Goal: Information Seeking & Learning: Check status

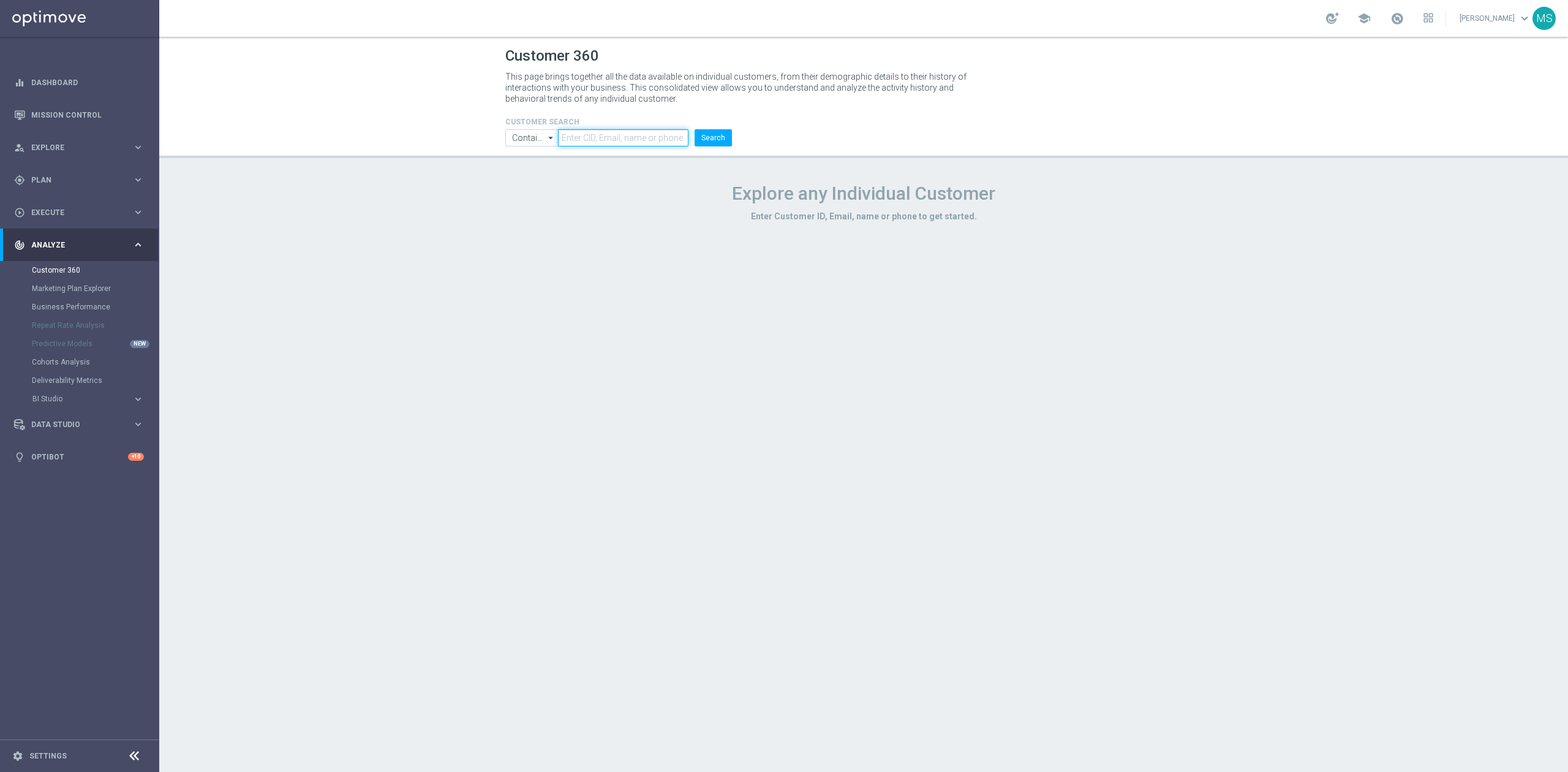
click at [653, 131] on input "text" at bounding box center [623, 138] width 130 height 17
paste input "1713052"
type input "1713052"
click at [522, 135] on input "Contains" at bounding box center [532, 138] width 53 height 17
click at [524, 174] on div "Equals" at bounding box center [523, 174] width 24 height 11
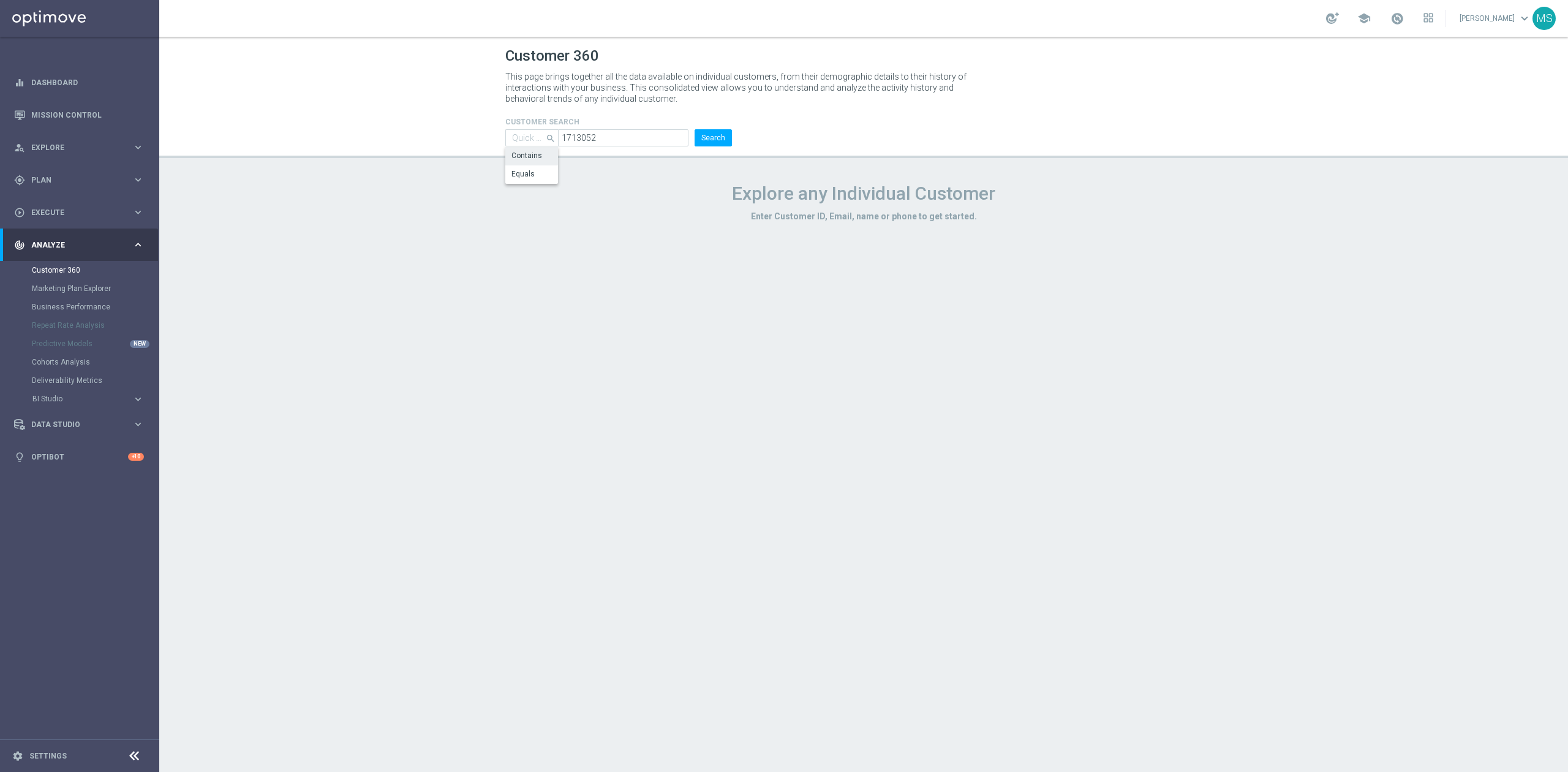
type input "Equals"
click at [720, 119] on h4 "CUSTOMER SEARCH" at bounding box center [619, 122] width 227 height 9
click at [706, 143] on button "Search" at bounding box center [714, 138] width 38 height 17
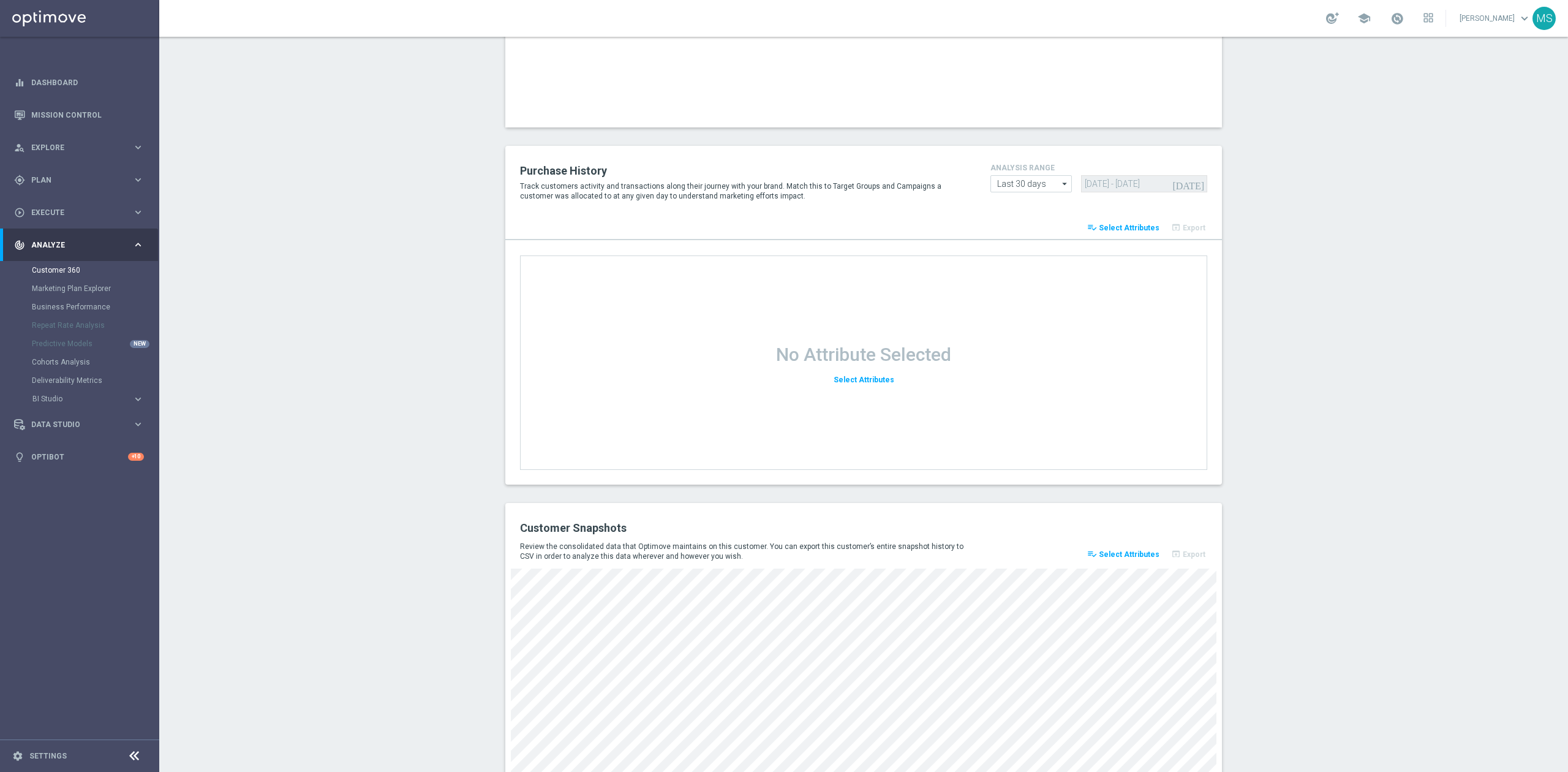
scroll to position [1356, 0]
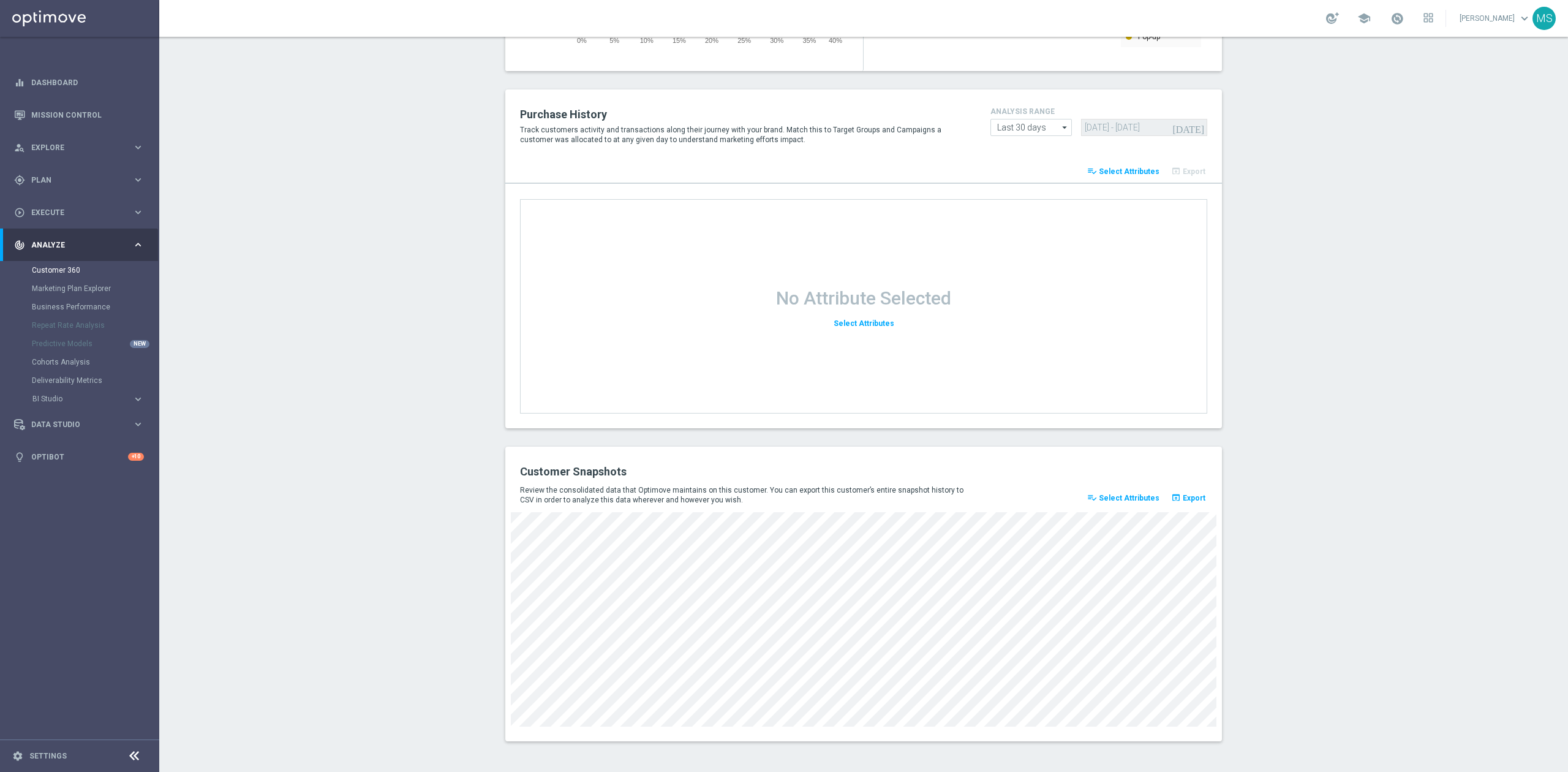
drag, startPoint x: 656, startPoint y: 726, endPoint x: 1102, endPoint y: 737, distance: 446.1
click at [1190, 740] on div "Customer Snapshots Review the consolidated data that Optimove maintains on this…" at bounding box center [864, 594] width 717 height 295
